Goal: Register for event/course

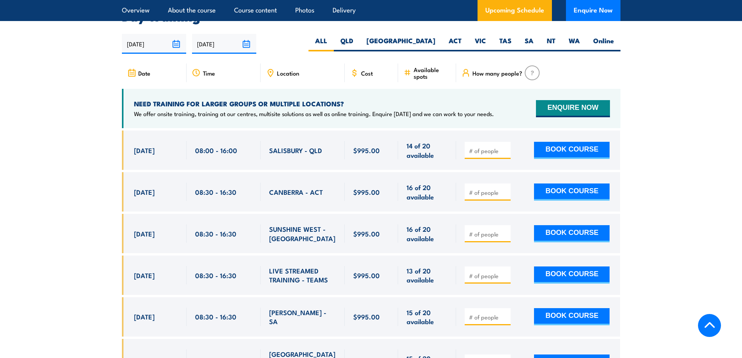
scroll to position [1324, 0]
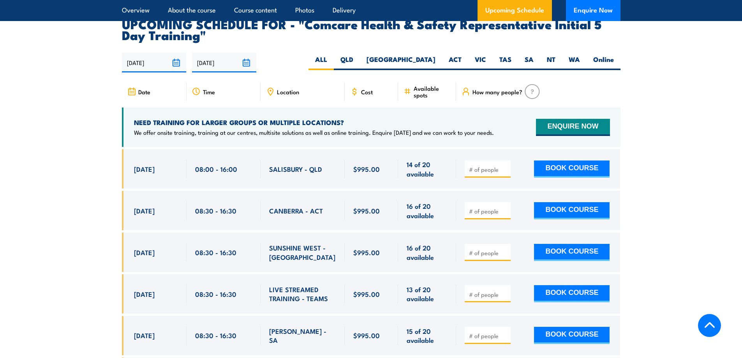
click at [733, 357] on section "UPCOMING SCHEDULE FOR - "Comcare Health & Safety Representative Initial 5 Day T…" at bounding box center [371, 217] width 742 height 399
click at [639, 131] on section "UPCOMING SCHEDULE FOR - "Comcare Health & Safety Representative Initial 5 Day T…" at bounding box center [371, 217] width 742 height 399
click at [360, 55] on label "QLD" at bounding box center [347, 62] width 26 height 15
click at [358, 55] on input "QLD" at bounding box center [355, 57] width 5 height 5
radio input "true"
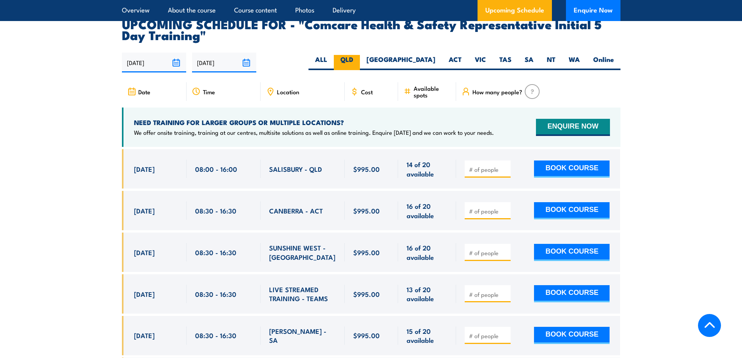
click at [360, 55] on label "QLD" at bounding box center [347, 62] width 26 height 15
click at [358, 55] on input "QLD" at bounding box center [355, 57] width 5 height 5
